Goal: Task Accomplishment & Management: Manage account settings

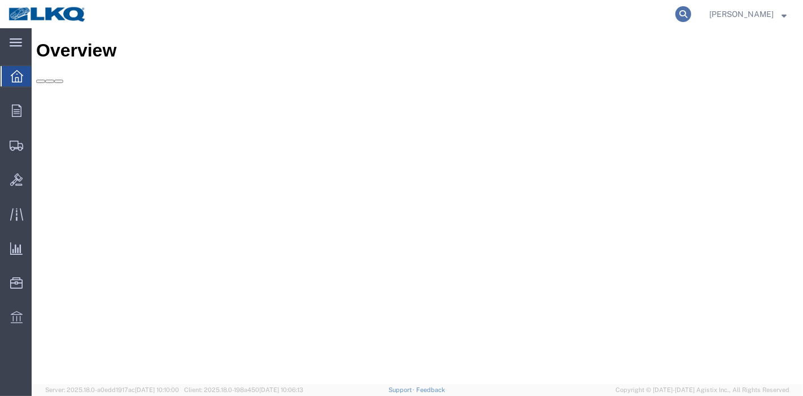
click at [690, 12] on icon at bounding box center [684, 14] width 16 height 16
click at [593, 16] on input "search" at bounding box center [504, 14] width 344 height 27
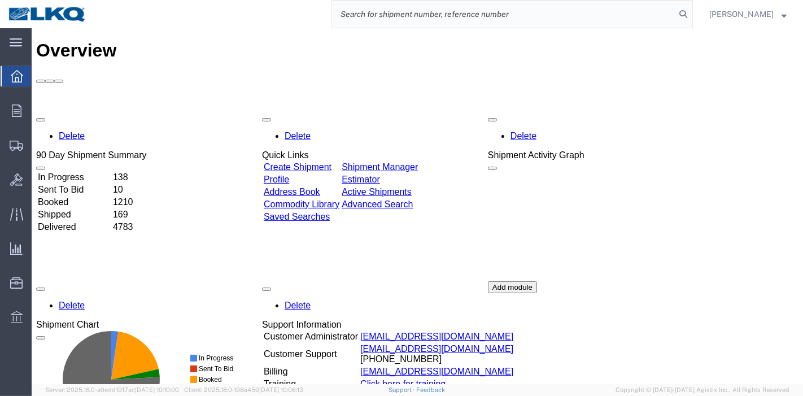
click at [569, 16] on input "search" at bounding box center [504, 14] width 344 height 27
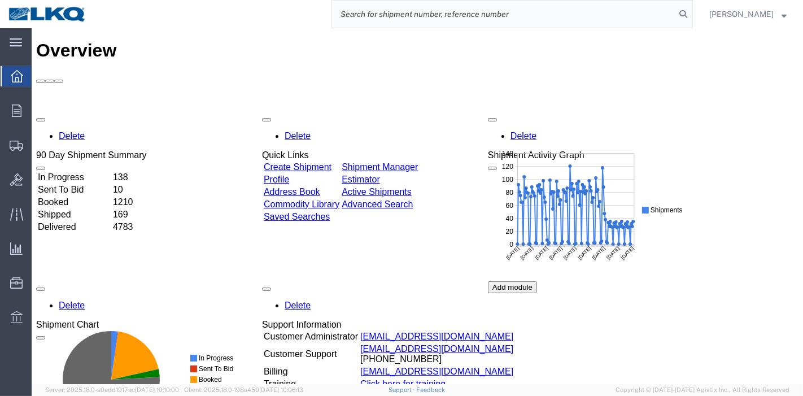
paste input "56598094"
type input "56598094"
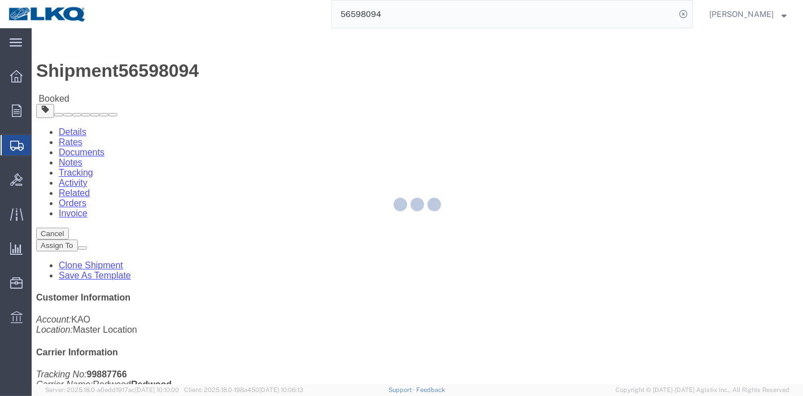
click at [243, 68] on div at bounding box center [418, 206] width 772 height 356
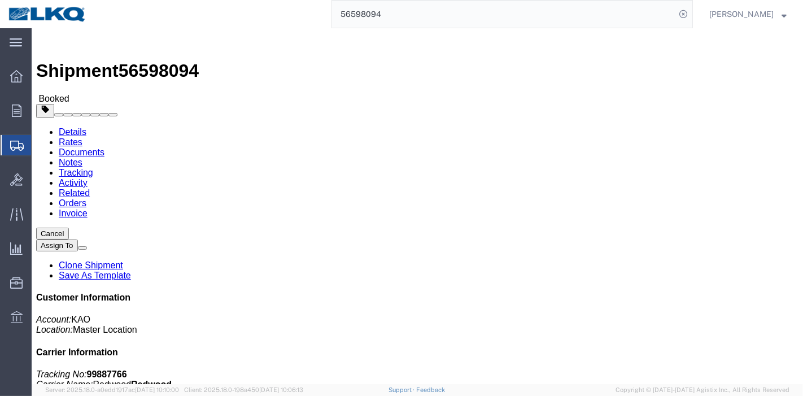
click link "Tracking"
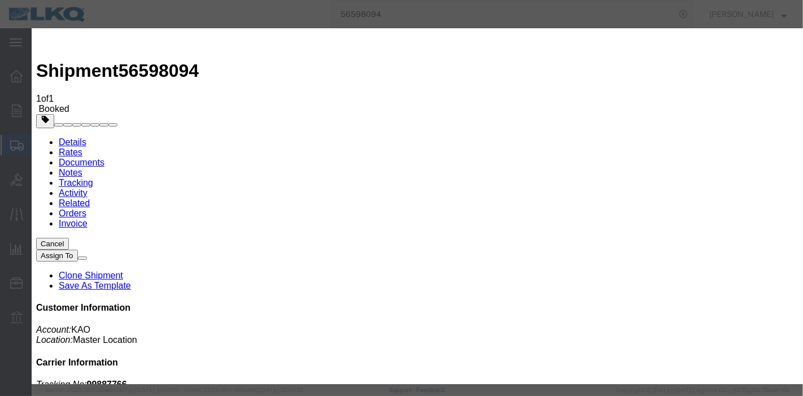
type input "09/04/2025"
type input "7:00 PM"
select select "DELIVRED"
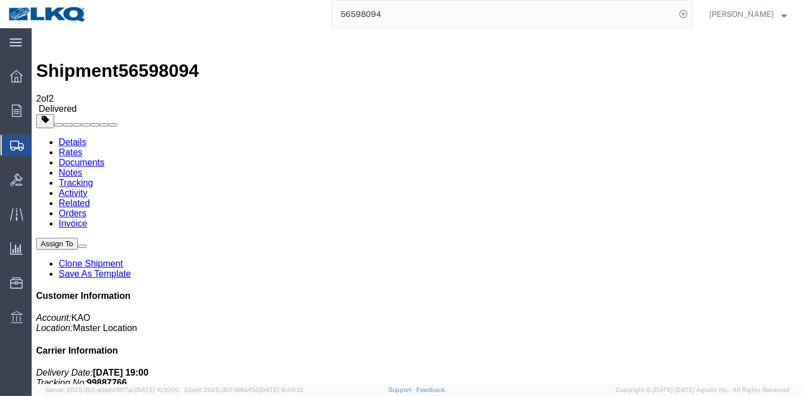
drag, startPoint x: 385, startPoint y: 12, endPoint x: 277, endPoint y: 6, distance: 108.1
click at [277, 6] on div "56598094" at bounding box center [394, 14] width 598 height 28
paste input "246866"
type input "56246866"
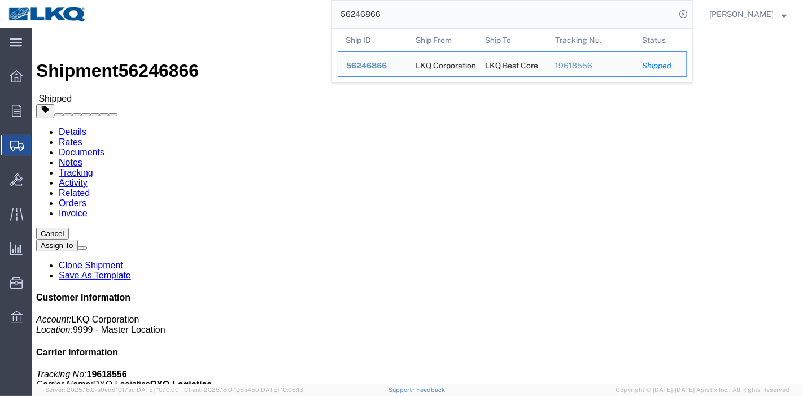
click link "Tracking"
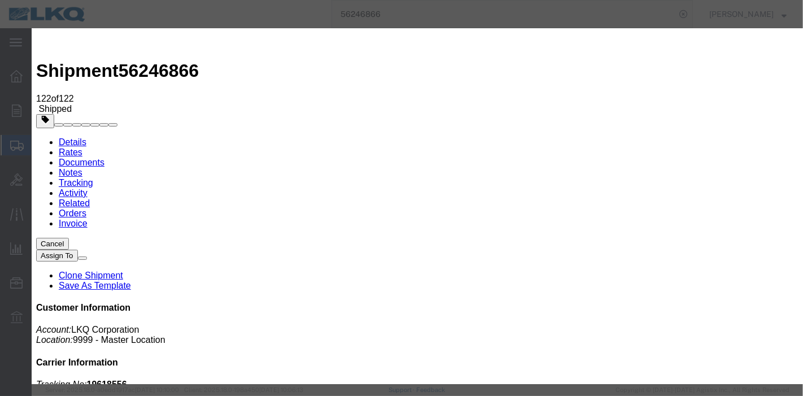
type input "09/04/2025"
type input "7:00 PM"
select select "DELIVRED"
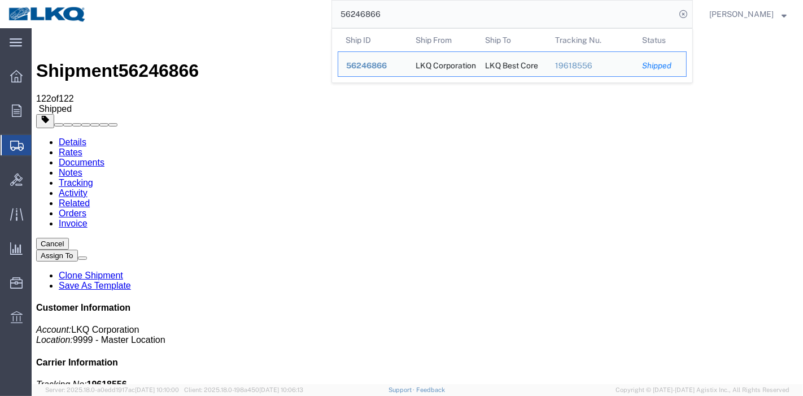
drag, startPoint x: 412, startPoint y: 14, endPoint x: 298, endPoint y: 26, distance: 115.4
click at [298, 26] on div "56246866 Ship ID Ship From Ship To Tracking Nu. Status Ship ID 56246866 Ship Fr…" at bounding box center [394, 14] width 598 height 28
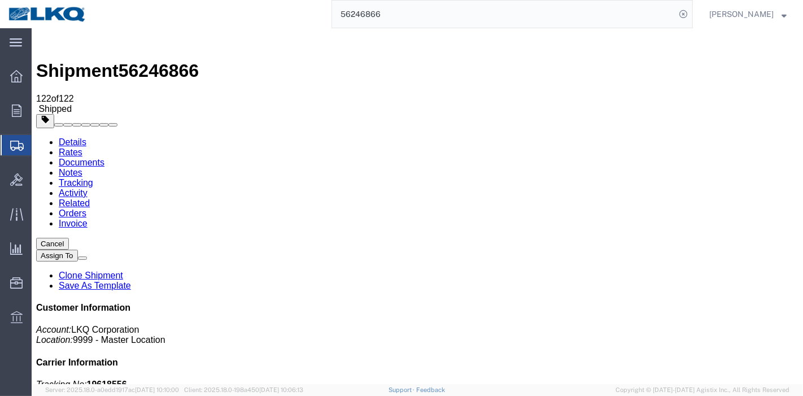
paste input "489981"
type input "56489981"
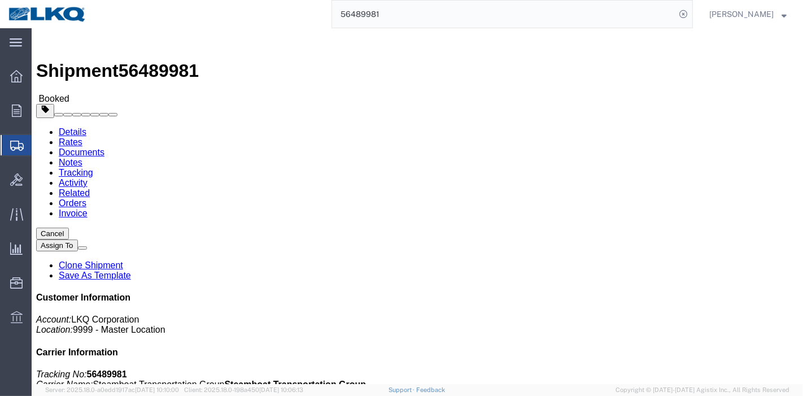
click link "Tracking"
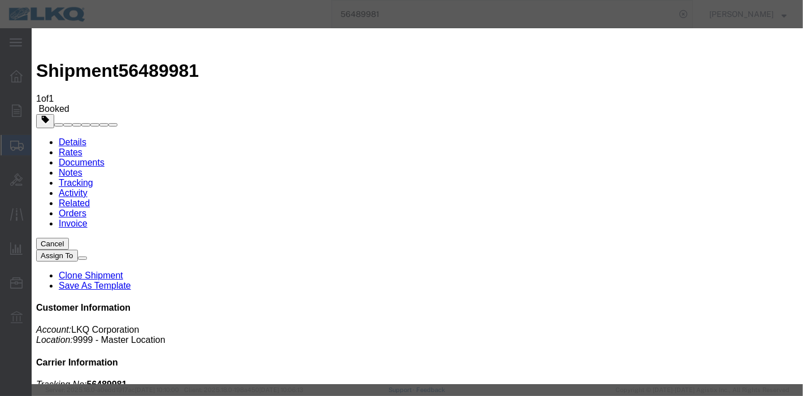
type input "09/04/2025"
type input "7:00 PM"
select select "DELIVRED"
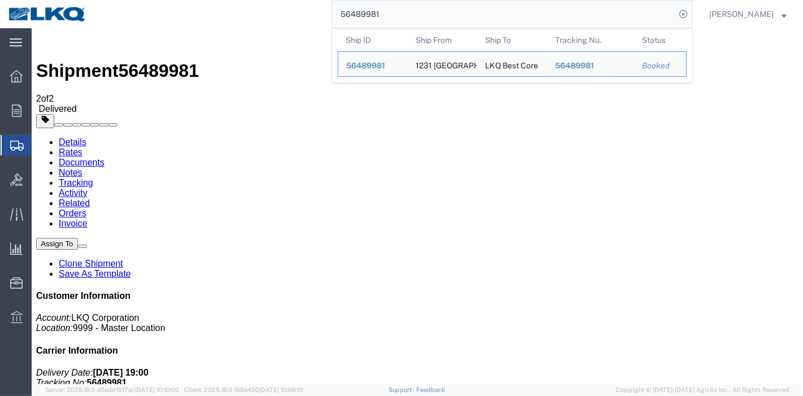
drag, startPoint x: 398, startPoint y: 14, endPoint x: 295, endPoint y: 27, distance: 104.2
click at [295, 27] on div "56489981 Ship ID Ship From Ship To Tracking Nu. Status Ship ID 56489981 Ship Fr…" at bounding box center [394, 14] width 598 height 28
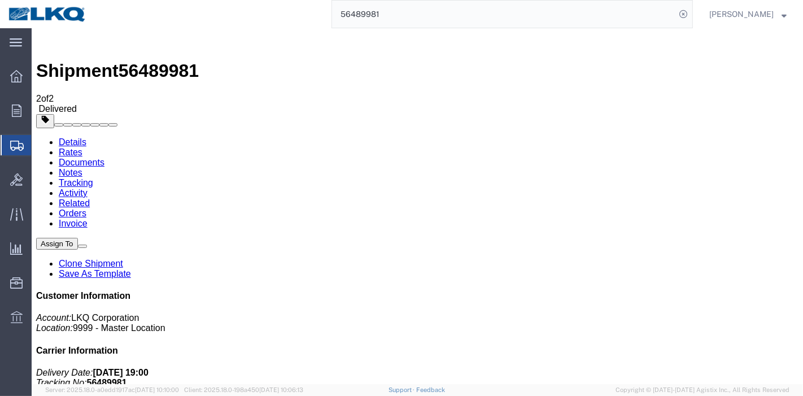
paste input "608823"
type input "56608823"
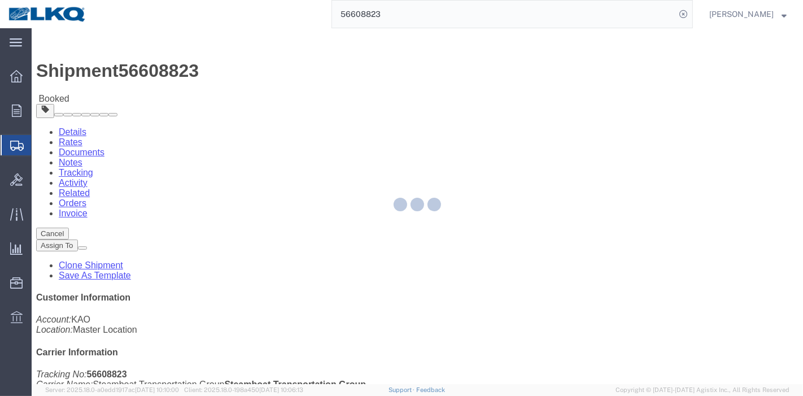
click at [245, 74] on div at bounding box center [418, 206] width 772 height 356
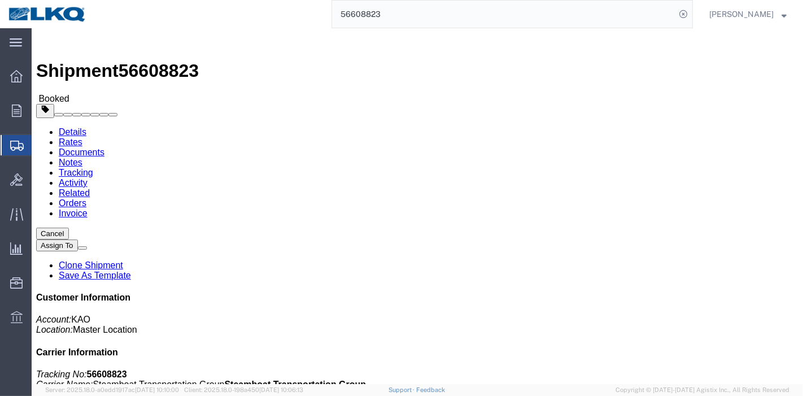
click link "Tracking"
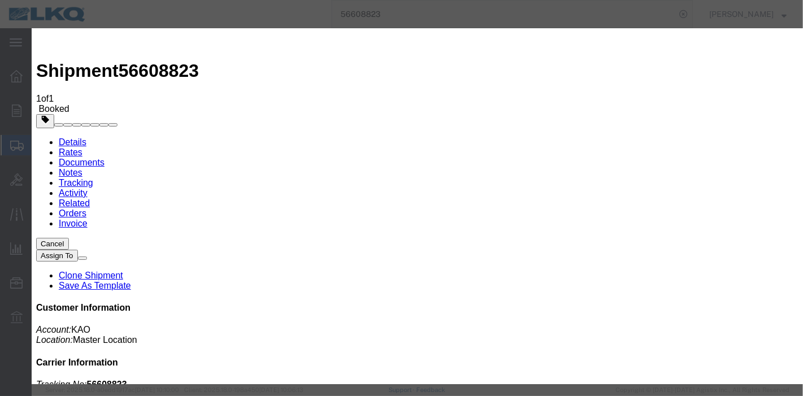
type input "09/04/2025"
type input "7:00 PM"
select select "DELIVRED"
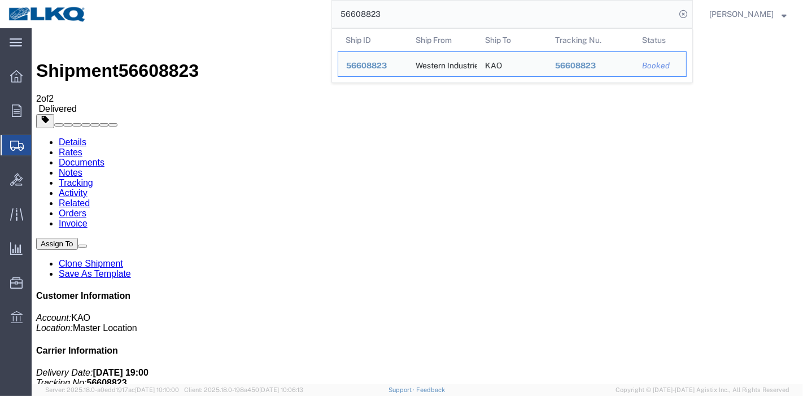
drag, startPoint x: 420, startPoint y: 12, endPoint x: 273, endPoint y: 10, distance: 146.9
click at [273, 10] on div "56608823 Ship ID Ship From Ship To Tracking Nu. Status Ship ID 56608823 Ship Fr…" at bounding box center [394, 14] width 598 height 28
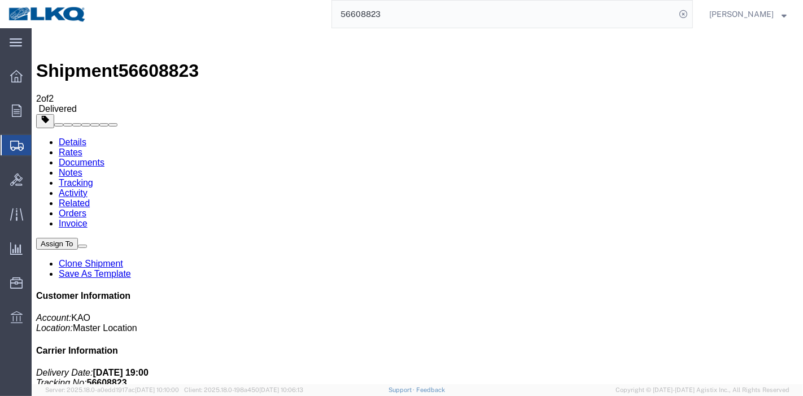
paste input "59444"
type input "56594443"
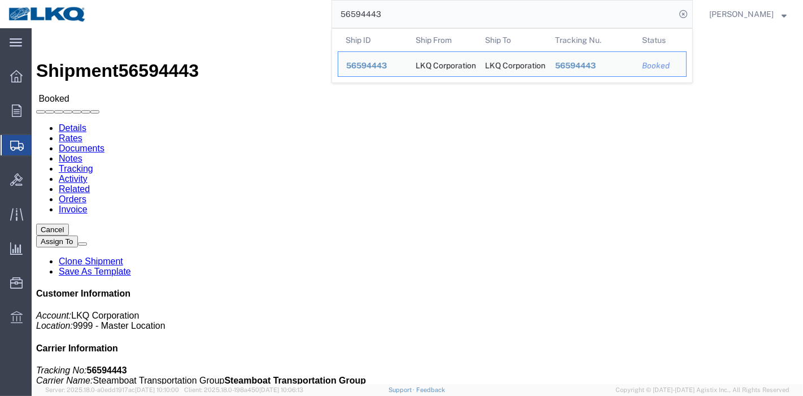
click div
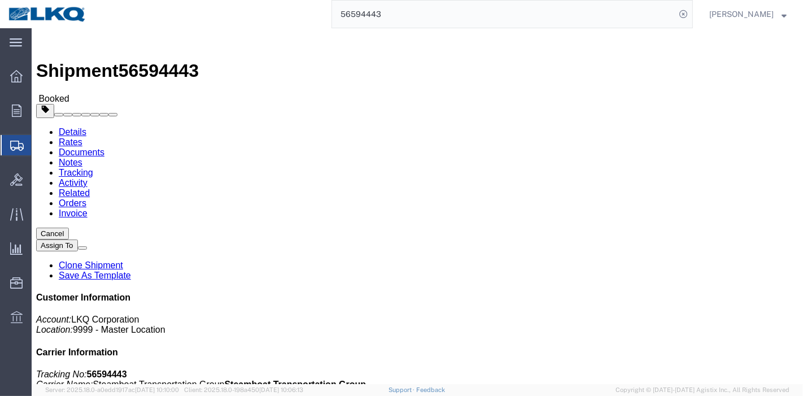
click link "Tracking"
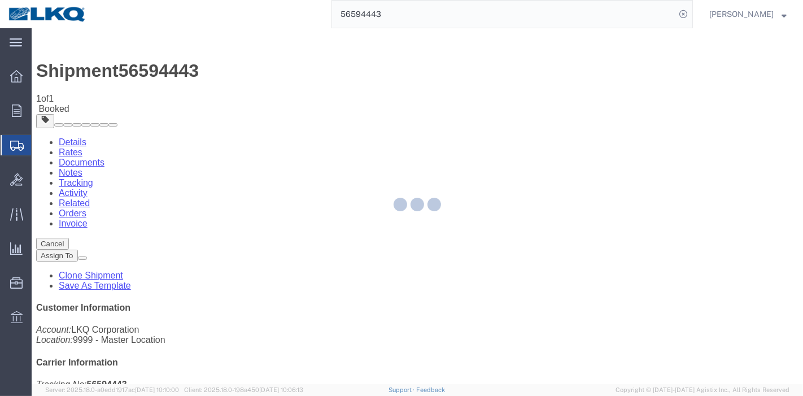
click at [533, 106] on div at bounding box center [418, 206] width 772 height 356
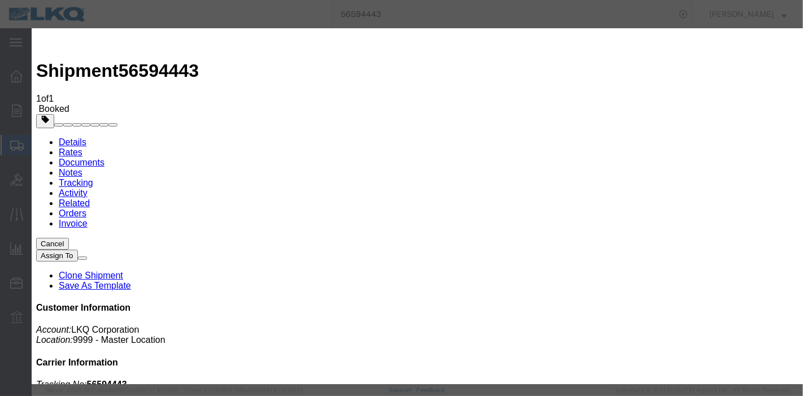
type input "09/04/2025"
type input "7:00 PM"
select select "DELIVRED"
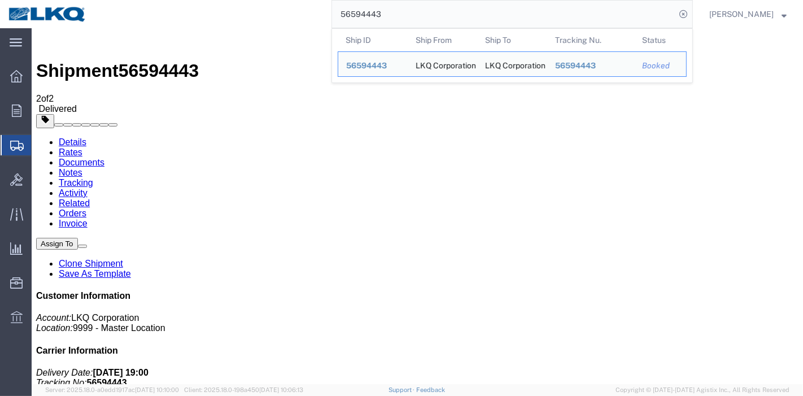
drag, startPoint x: 407, startPoint y: 18, endPoint x: 211, endPoint y: 16, distance: 195.5
click at [211, 16] on div "56594443 Ship ID Ship From Ship To Tracking Nu. Status Ship ID 56594443 Ship Fr…" at bounding box center [394, 14] width 598 height 28
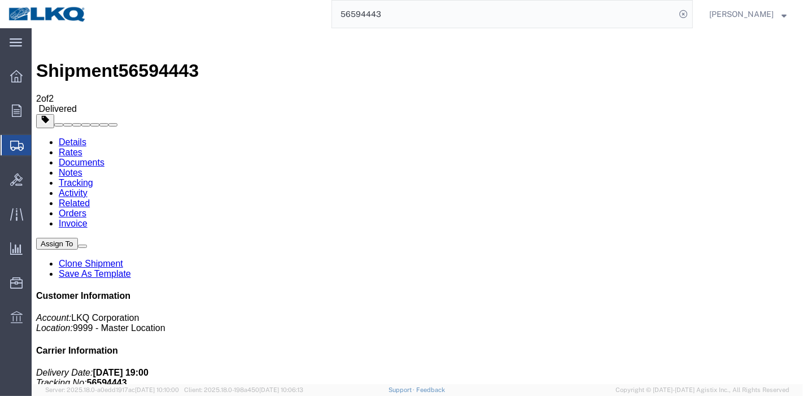
paste input "628660"
type input "56628660"
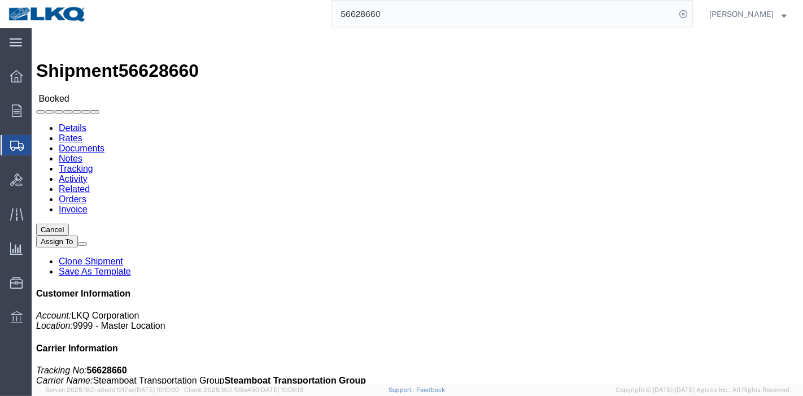
click link "Tracking"
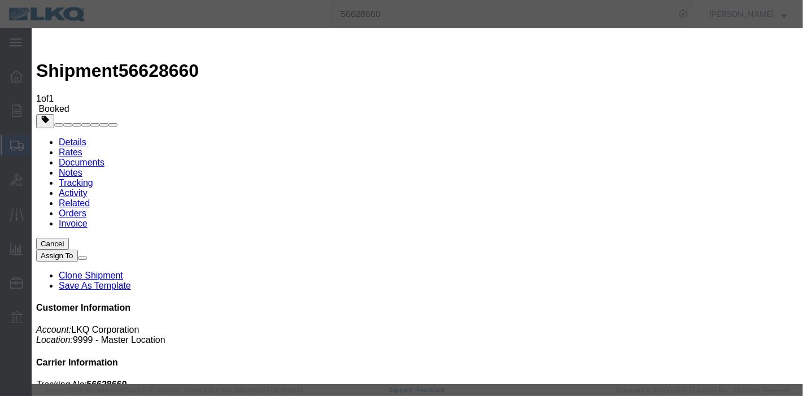
type input "09/04/2025"
type input "7:00 PM"
select select "DELIVRED"
